Goal: Task Accomplishment & Management: Use online tool/utility

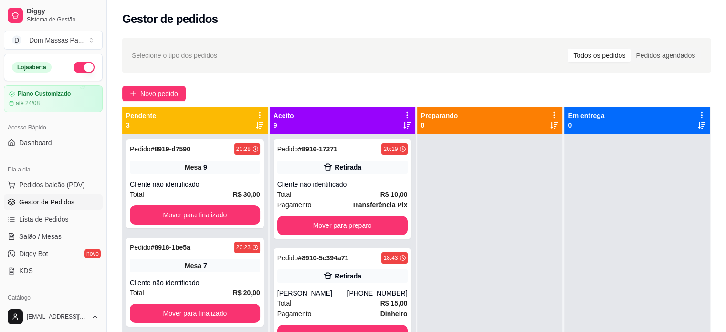
click at [259, 113] on icon at bounding box center [260, 115] width 2 height 7
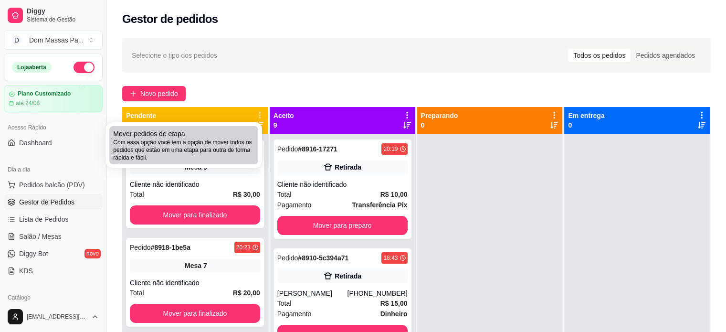
click at [224, 154] on span "Com essa opção você tem a opção de mover todos os pedidos que estão em uma etap…" at bounding box center [183, 150] width 141 height 23
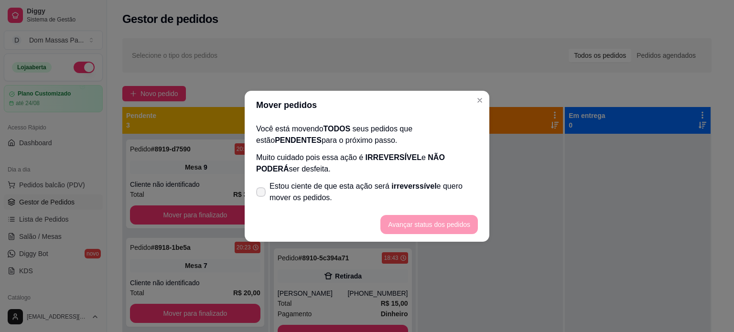
click at [260, 192] on icon at bounding box center [261, 192] width 8 height 6
click at [260, 193] on input "Estou ciente de que esta ação será irreverssível e quero mover os pedidos." at bounding box center [259, 196] width 6 height 6
checkbox input "true"
click at [398, 225] on button "Avançar status dos pedidos" at bounding box center [429, 224] width 95 height 19
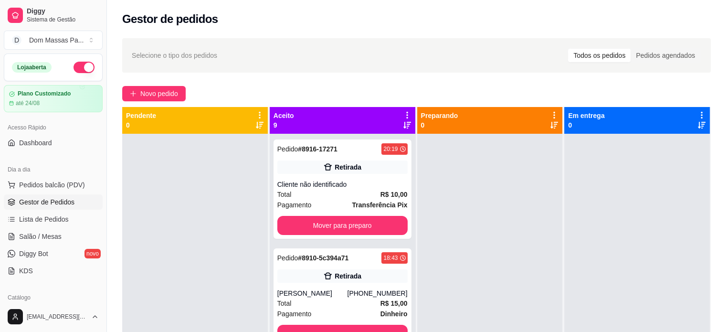
click at [403, 113] on icon at bounding box center [407, 115] width 9 height 9
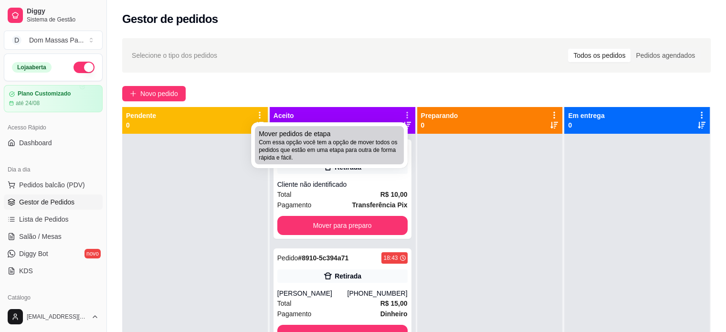
click at [352, 129] on div "Mover pedidos de etapa Com essa opção você tem a opção de mover todos os pedido…" at bounding box center [329, 145] width 141 height 32
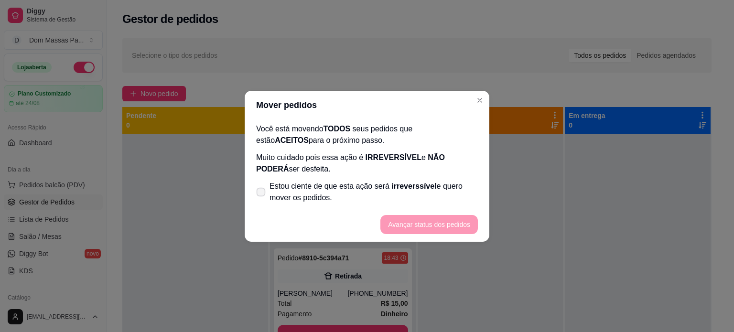
click at [255, 192] on label "Estou ciente de que esta ação será irreverssível e quero mover os pedidos." at bounding box center [366, 192] width 229 height 31
click at [256, 193] on input "Estou ciente de que esta ação será irreverssível e quero mover os pedidos." at bounding box center [259, 196] width 6 height 6
checkbox input "true"
click at [435, 216] on button "Avançar status dos pedidos" at bounding box center [428, 224] width 97 height 19
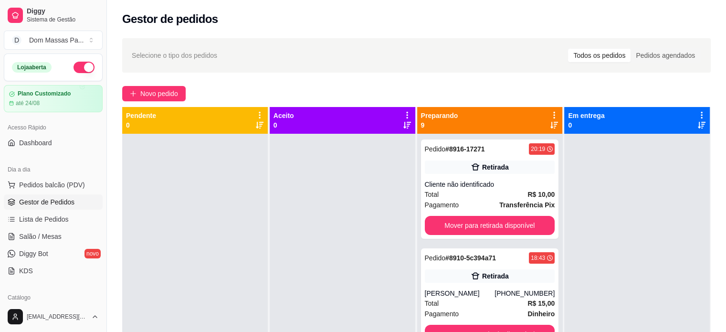
click at [548, 108] on div "Preparando 9" at bounding box center [490, 120] width 146 height 27
click at [550, 115] on icon at bounding box center [554, 115] width 9 height 9
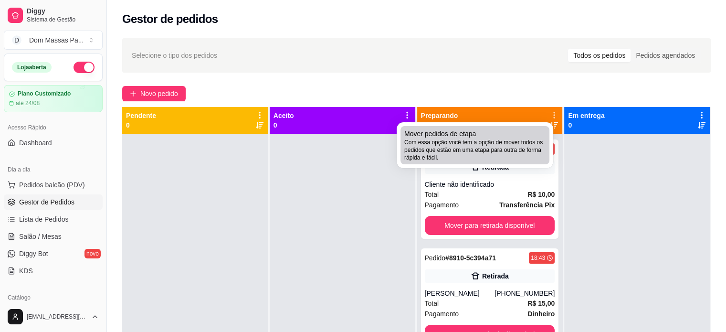
click at [529, 133] on div "Mover pedidos de etapa Com essa opção você tem a opção de mover todos os pedido…" at bounding box center [475, 145] width 141 height 32
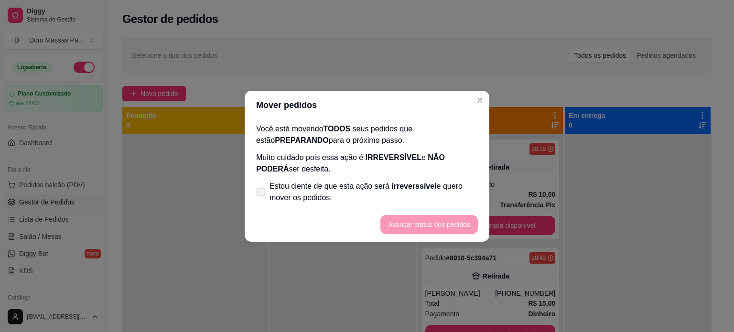
click at [265, 191] on span at bounding box center [260, 191] width 9 height 9
click at [262, 193] on input "Estou ciente de que esta ação será irreverssível e quero mover os pedidos." at bounding box center [259, 196] width 6 height 6
checkbox input "true"
click at [389, 221] on button "Avançar status dos pedidos" at bounding box center [429, 224] width 95 height 19
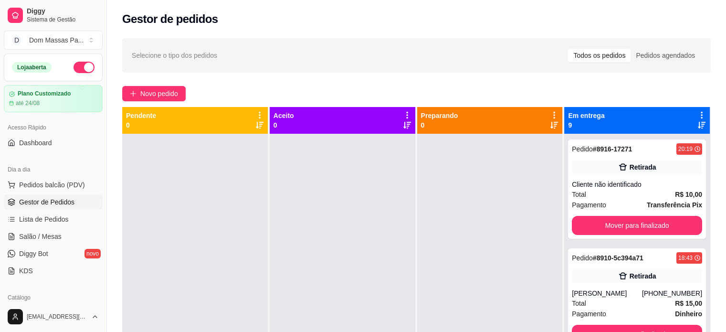
click at [698, 112] on icon at bounding box center [702, 115] width 9 height 9
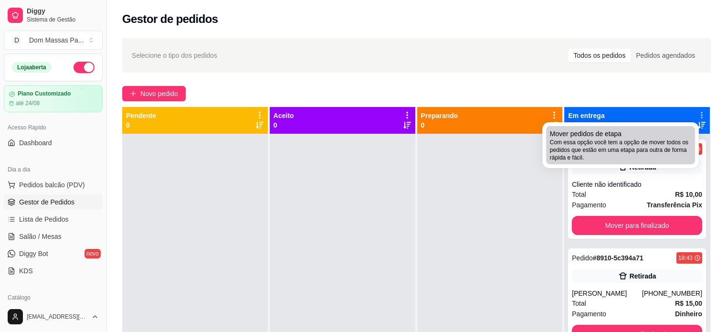
click at [608, 136] on span "Mover pedidos de etapa" at bounding box center [586, 134] width 72 height 10
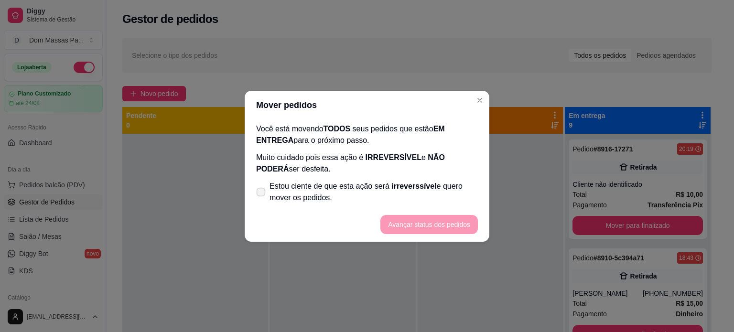
click at [259, 188] on span at bounding box center [260, 191] width 9 height 9
click at [259, 193] on input "Estou ciente de que esta ação será irreverssível e quero mover os pedidos." at bounding box center [259, 196] width 6 height 6
checkbox input "true"
click at [405, 223] on button "Avançar status dos pedidos" at bounding box center [428, 224] width 97 height 19
